Goal: Task Accomplishment & Management: Manage account settings

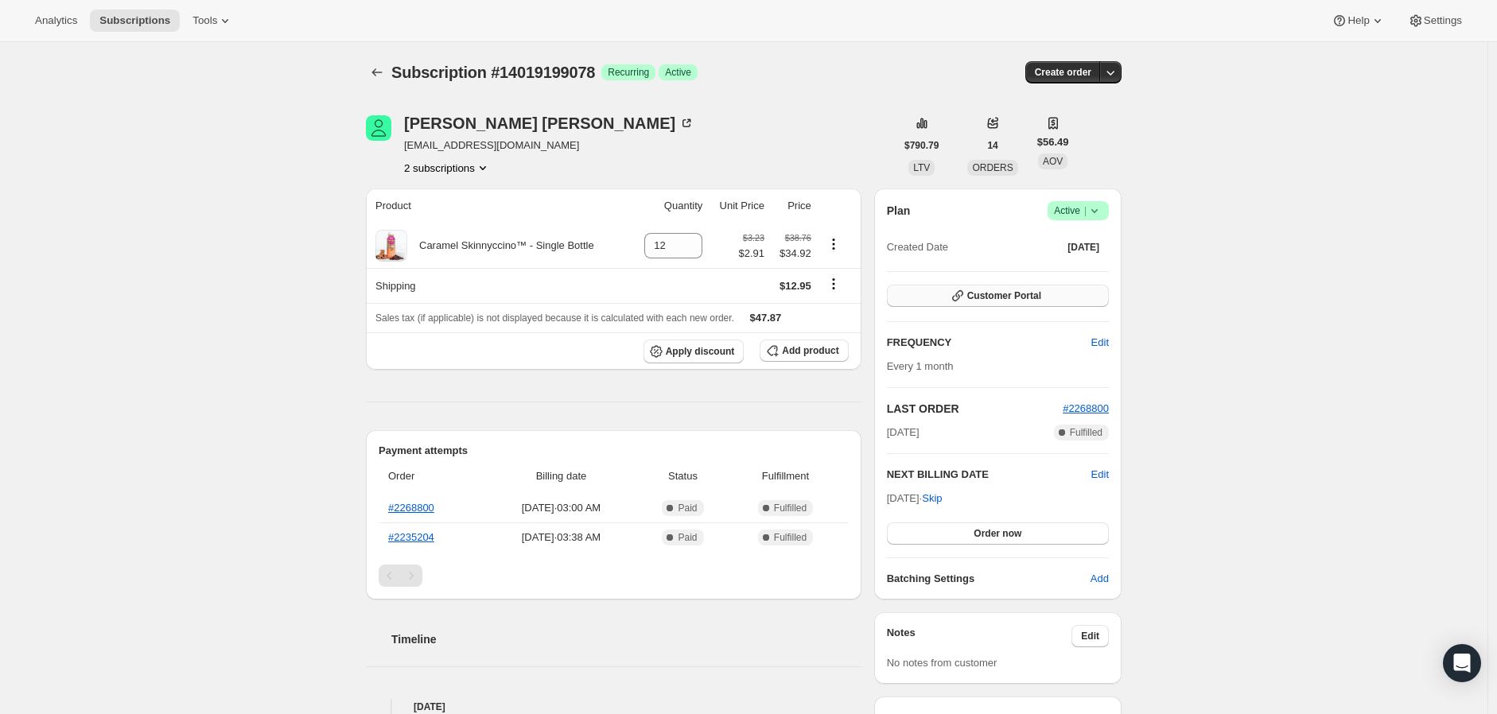
click at [1000, 297] on span "Customer Portal" at bounding box center [1004, 295] width 74 height 13
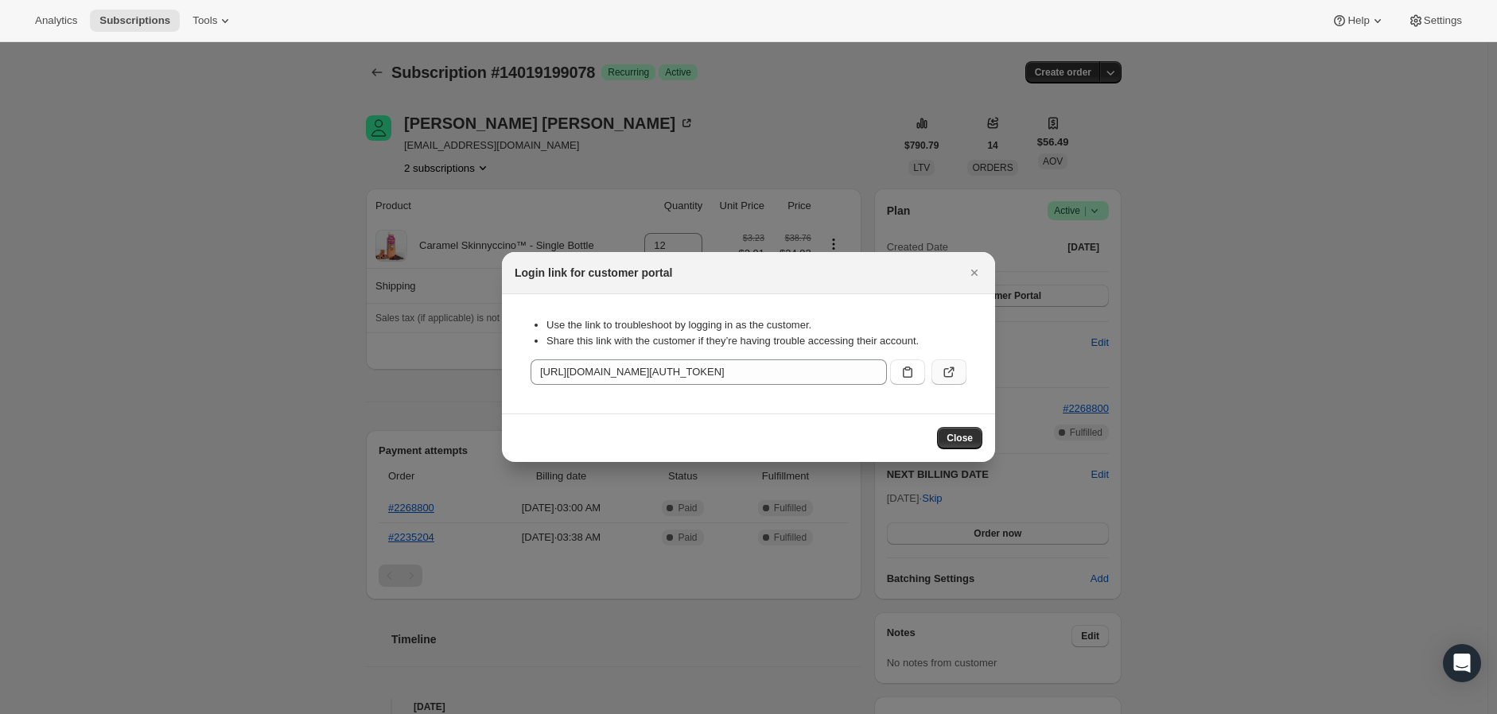
click at [946, 367] on icon ":rc0:" at bounding box center [949, 372] width 16 height 16
click at [958, 430] on button "Close" at bounding box center [959, 438] width 45 height 22
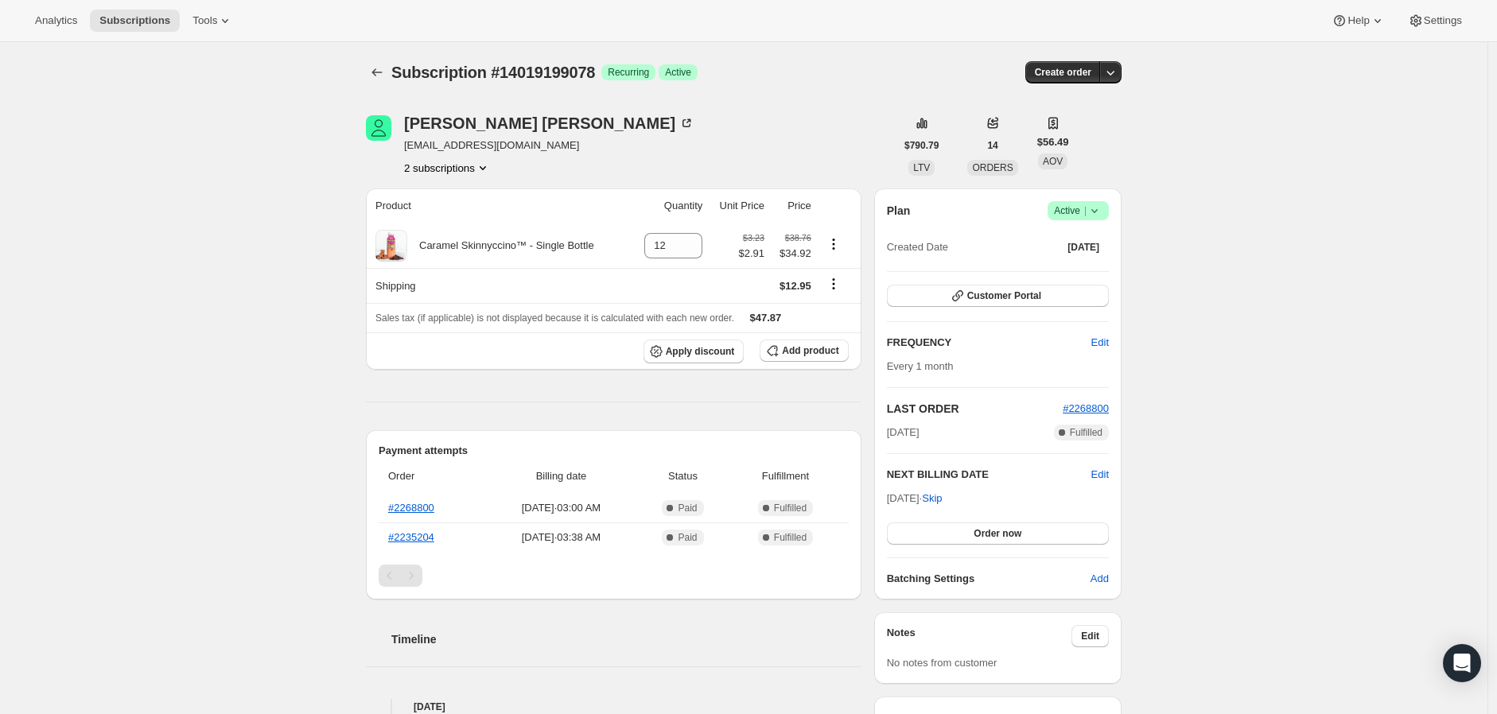
click at [704, 126] on div "[PERSON_NAME] [PERSON_NAME][EMAIL_ADDRESS][DOMAIN_NAME] 2 subscriptions" at bounding box center [630, 145] width 529 height 60
